Goal: Book appointment/travel/reservation

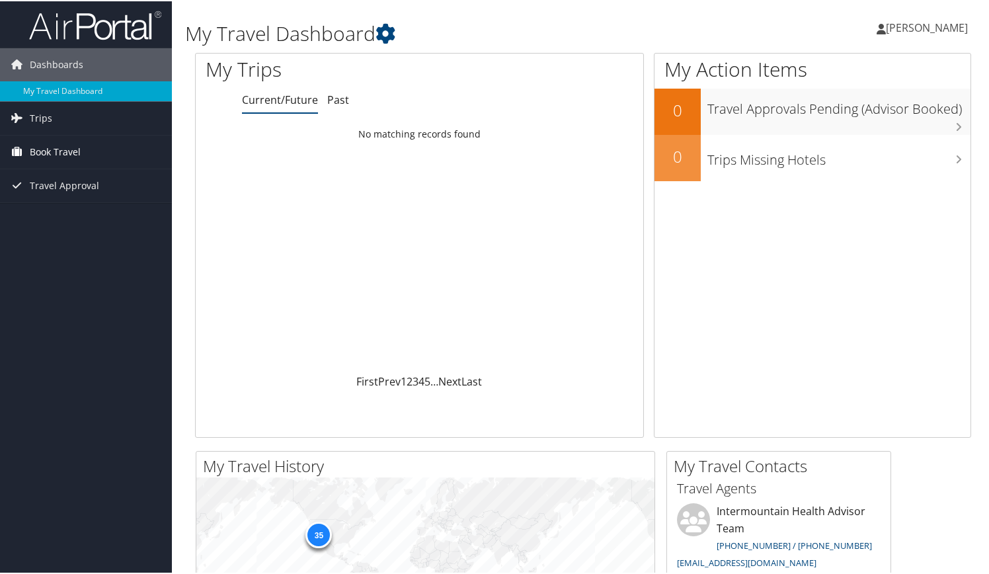
click at [71, 153] on span "Book Travel" at bounding box center [55, 150] width 51 height 33
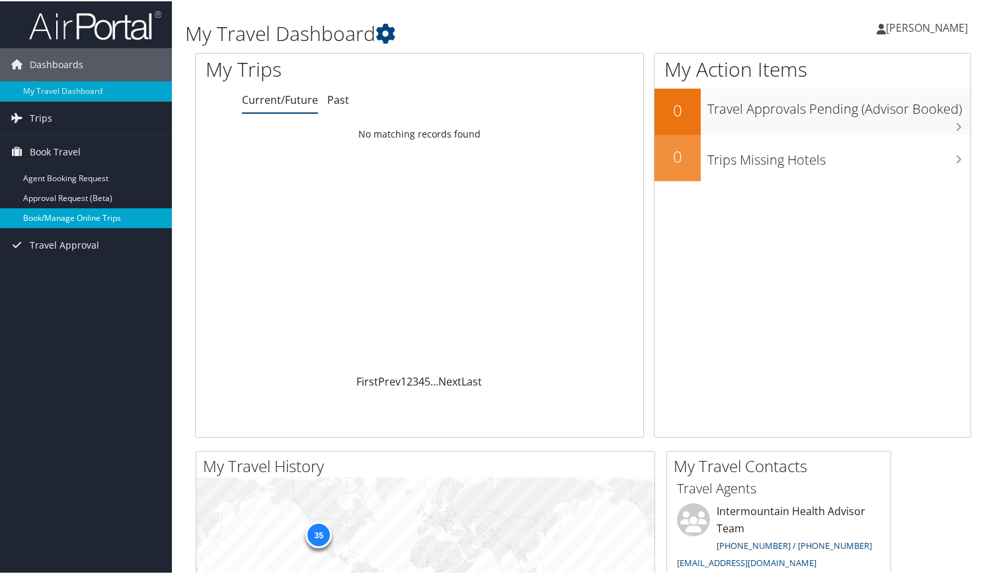
click at [81, 223] on link "Book/Manage Online Trips" at bounding box center [86, 217] width 172 height 20
